Goal: Find specific page/section: Find specific page/section

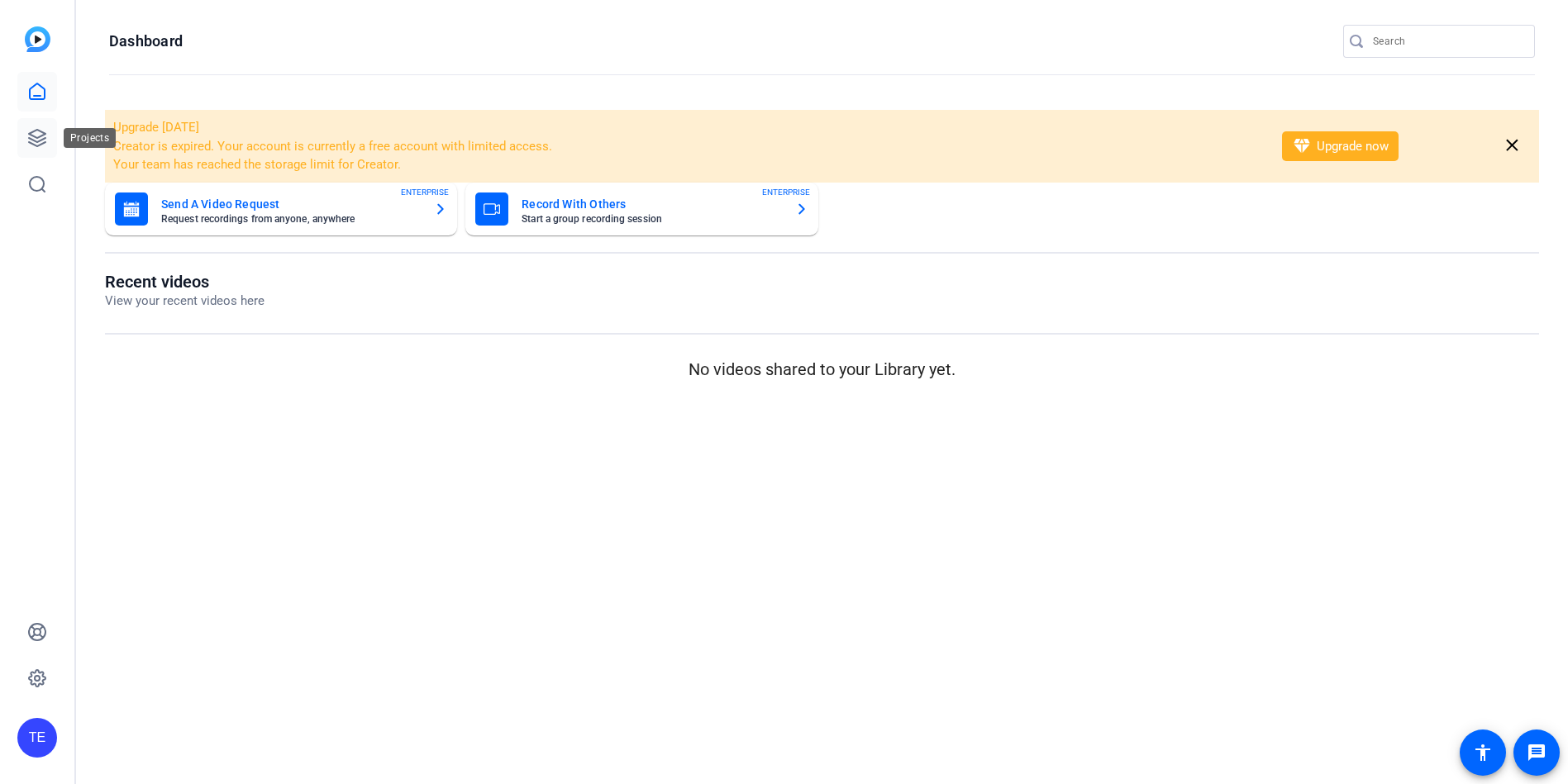
drag, startPoint x: 39, startPoint y: 140, endPoint x: 48, endPoint y: 137, distance: 9.5
click at [39, 140] on icon at bounding box center [37, 138] width 16 height 16
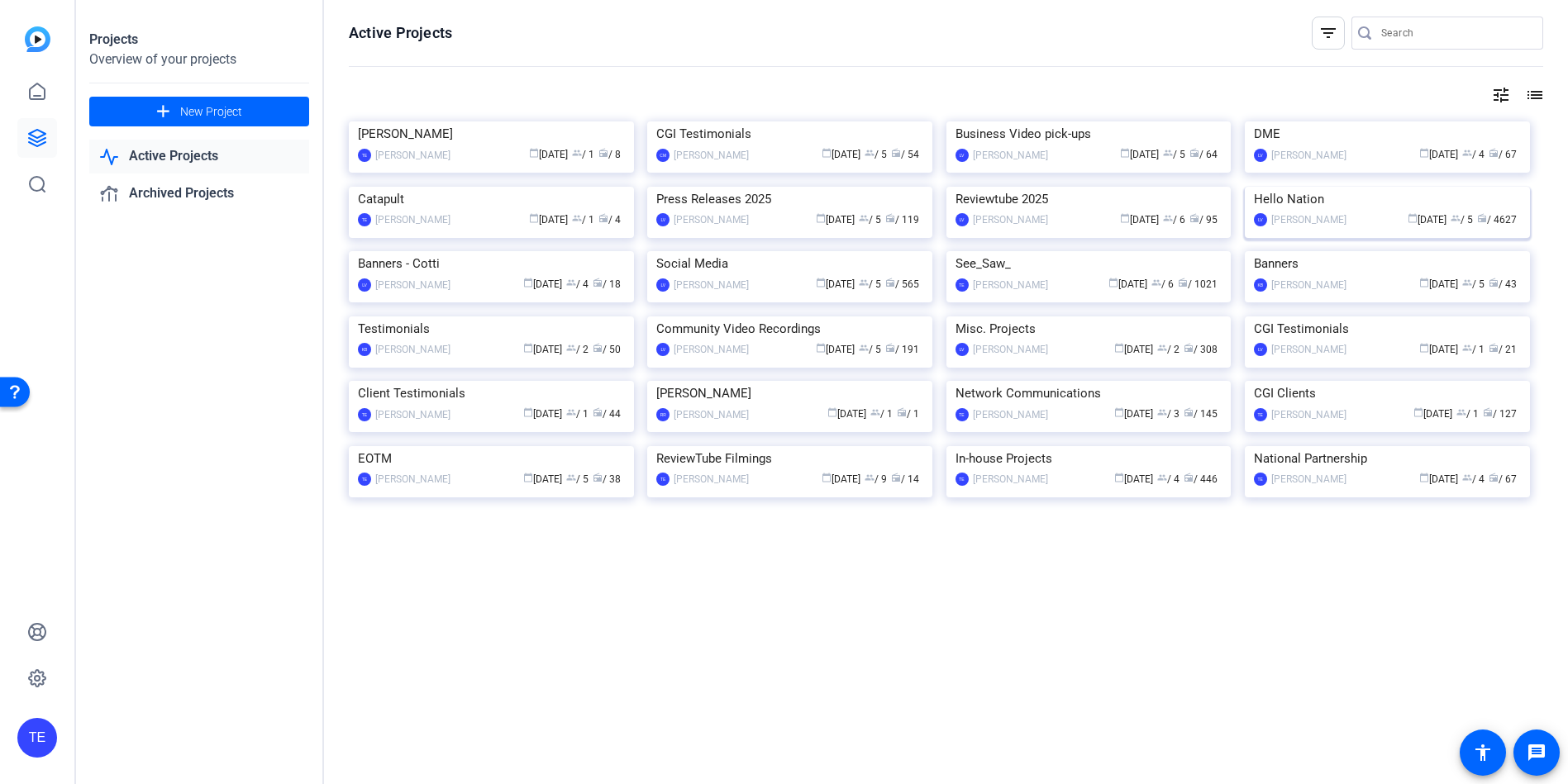
click at [1282, 186] on img at bounding box center [1387, 186] width 285 height 0
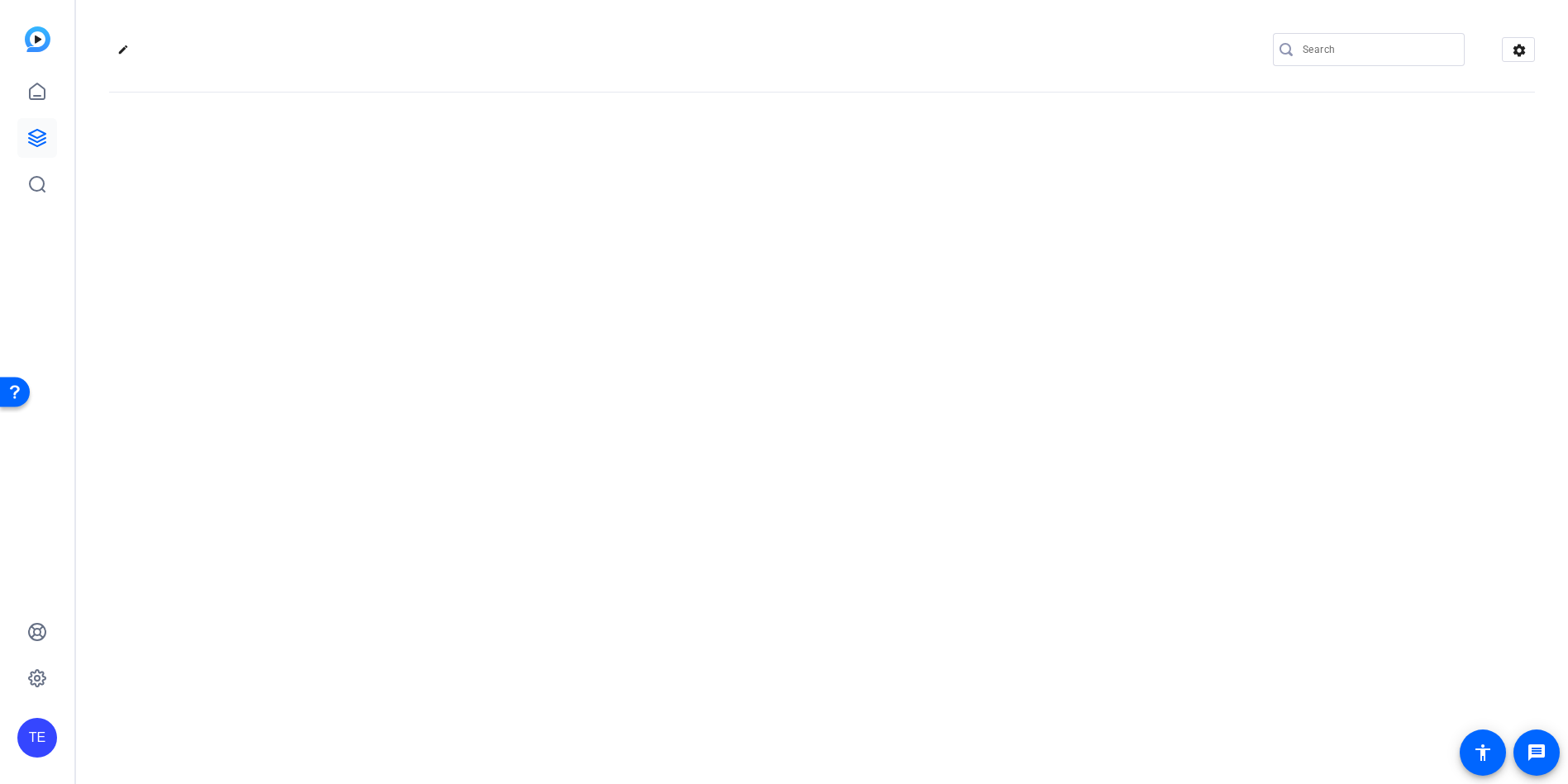
click at [1368, 51] on input "Search" at bounding box center [1376, 49] width 149 height 20
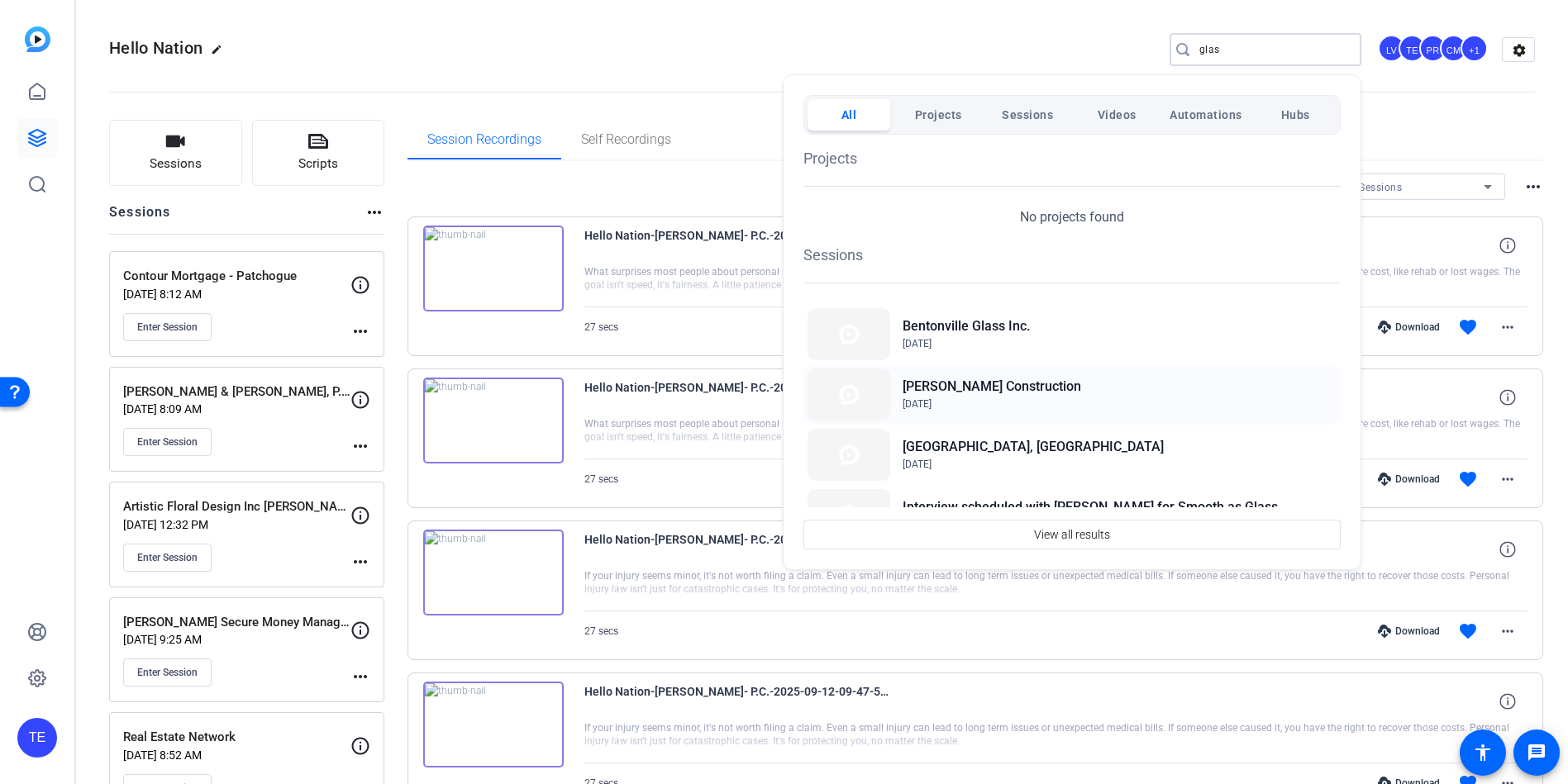
type input "glas"
click at [980, 398] on span "Jun 19, 2025" at bounding box center [992, 404] width 179 height 15
